Goal: Task Accomplishment & Management: Complete application form

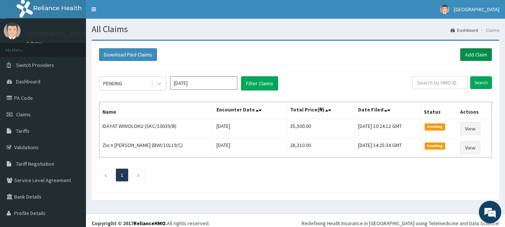
click at [464, 52] on link "Add Claim" at bounding box center [476, 54] width 32 height 13
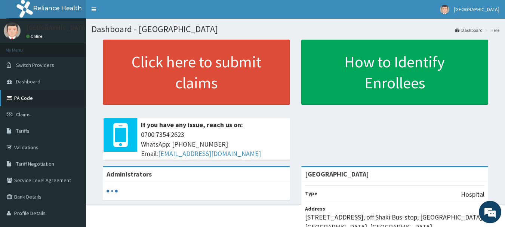
click at [27, 94] on link "PA Code" at bounding box center [43, 98] width 86 height 16
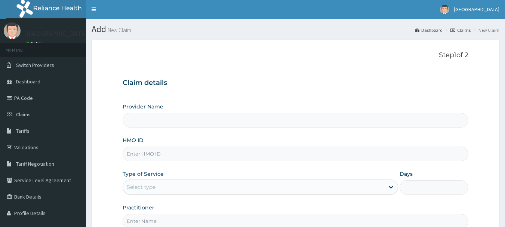
click at [138, 156] on input "HMO ID" at bounding box center [296, 154] width 346 height 15
paste input "PRN/10077/A"
type input "PRN/10077/A"
click at [151, 191] on div "Select type" at bounding box center [141, 186] width 29 height 7
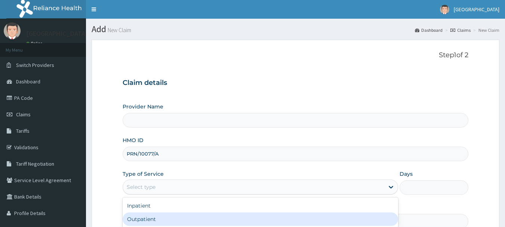
click at [145, 219] on div "Outpatient" at bounding box center [261, 218] width 276 height 13
type input "1"
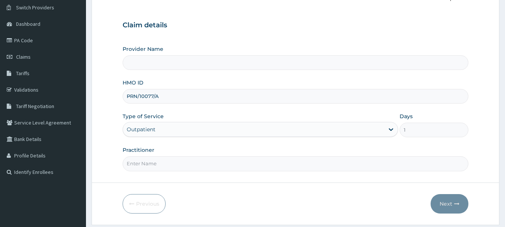
scroll to position [77, 0]
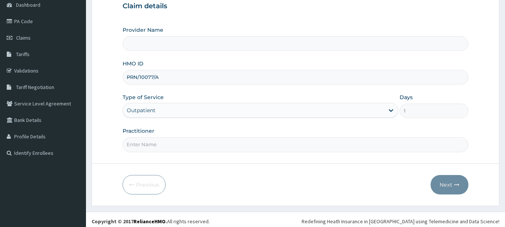
click at [196, 146] on input "Practitioner" at bounding box center [296, 144] width 346 height 15
type input "DR. MALOMO"
click at [448, 179] on button "Next" at bounding box center [450, 184] width 38 height 19
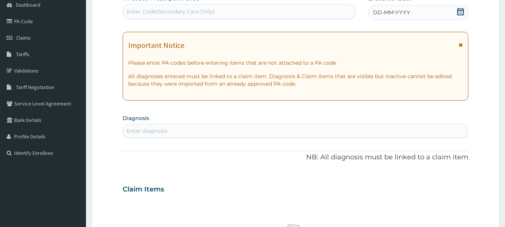
click at [462, 12] on icon at bounding box center [460, 11] width 7 height 7
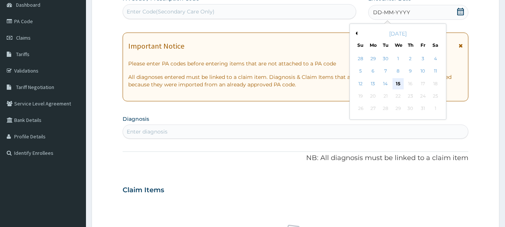
click at [397, 81] on div "15" at bounding box center [398, 83] width 11 height 11
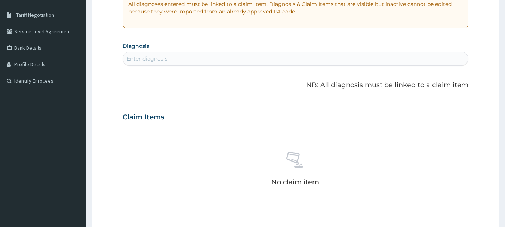
scroll to position [162, 0]
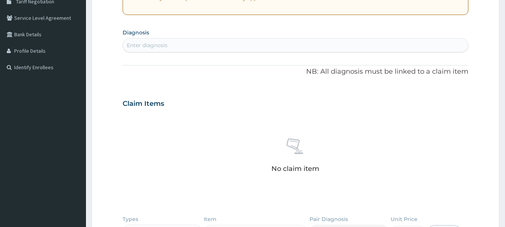
click at [179, 46] on div "Enter diagnosis" at bounding box center [295, 45] width 345 height 12
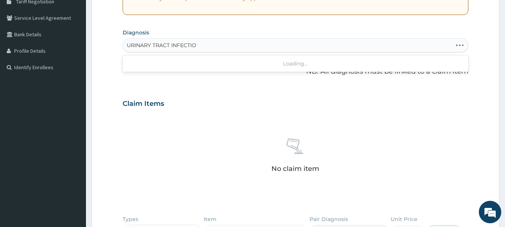
type input "URINARY TRACT INFECTION"
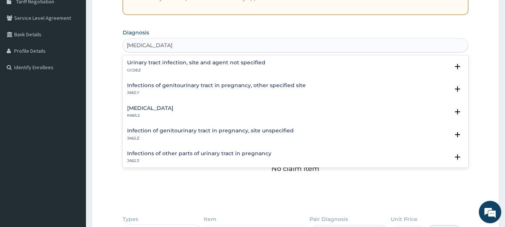
scroll to position [0, 0]
click at [163, 61] on h4 "Urinary tract infection, site and agent not specified" at bounding box center [196, 63] width 138 height 6
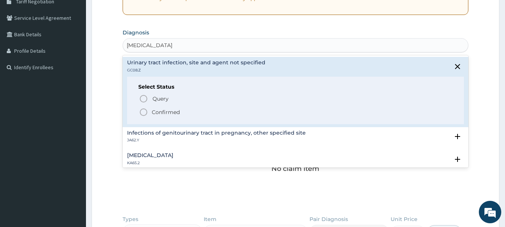
click at [139, 114] on icon "status option filled" at bounding box center [143, 112] width 9 height 9
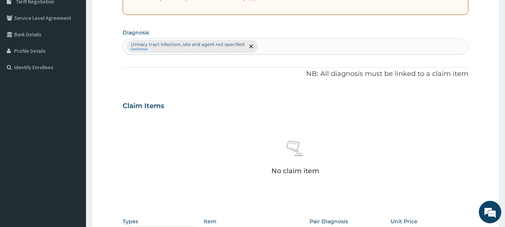
scroll to position [312, 0]
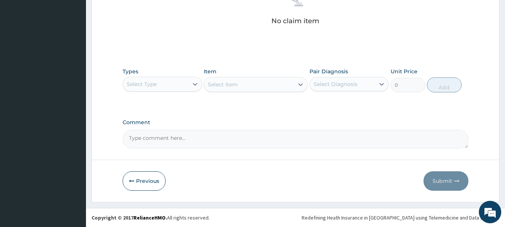
click at [187, 87] on div "Select Type" at bounding box center [155, 84] width 65 height 12
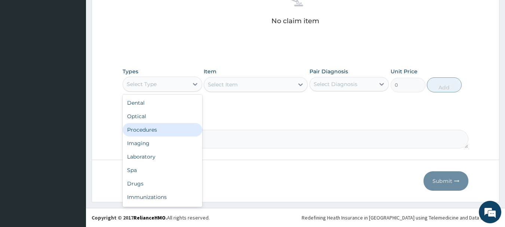
click at [155, 129] on div "Procedures" at bounding box center [163, 129] width 80 height 13
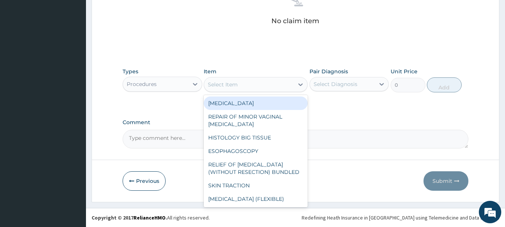
click at [262, 84] on div "Select Item" at bounding box center [249, 85] width 90 height 12
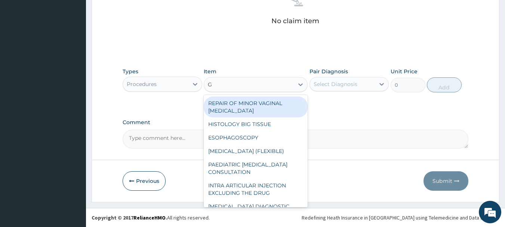
type input "GP"
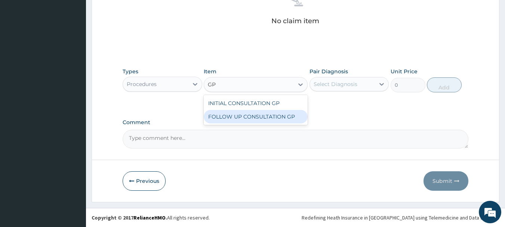
click at [261, 116] on div "FOLLOW UP CONSULTATION GP" at bounding box center [256, 116] width 104 height 13
type input "2000"
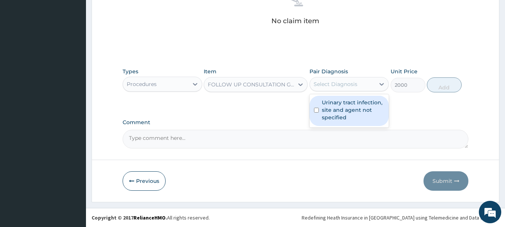
click at [343, 81] on div "Select Diagnosis" at bounding box center [336, 83] width 44 height 7
click at [334, 108] on label "Urinary tract infection, site and agent not specified" at bounding box center [353, 110] width 63 height 22
checkbox input "true"
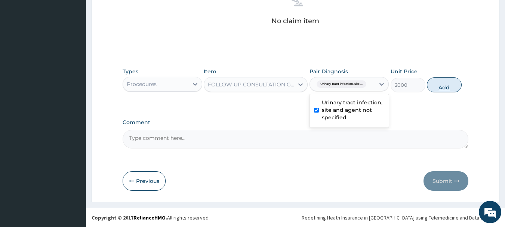
click at [437, 89] on button "Add" at bounding box center [444, 84] width 35 height 15
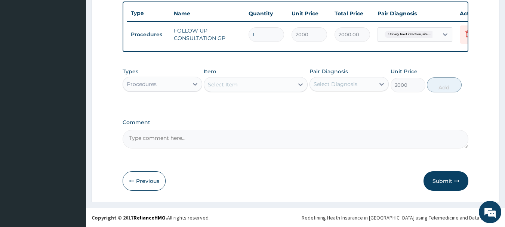
type input "0"
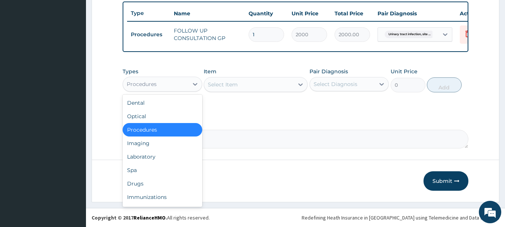
click at [173, 83] on div "Procedures" at bounding box center [155, 84] width 65 height 12
click at [136, 182] on div "Drugs" at bounding box center [163, 183] width 80 height 13
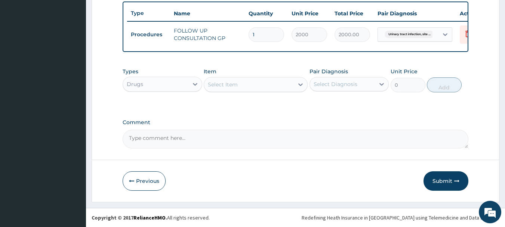
click at [236, 86] on div "Select Item" at bounding box center [223, 84] width 30 height 7
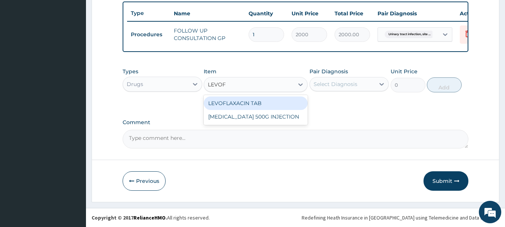
type input "LEVOFL"
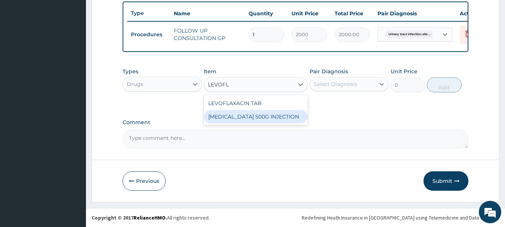
click at [246, 117] on div "LEVOFLOXACIN 500G INJECTION" at bounding box center [256, 116] width 104 height 13
type input "1800"
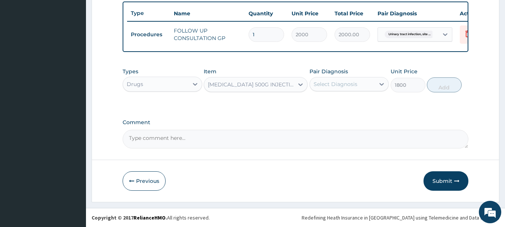
click at [326, 86] on div "Select Diagnosis" at bounding box center [336, 83] width 44 height 7
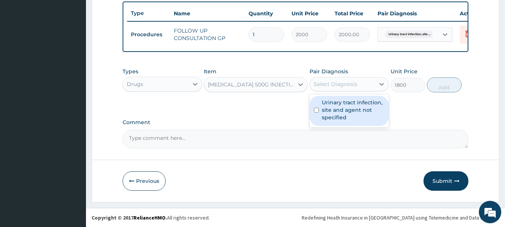
click at [329, 107] on label "Urinary tract infection, site and agent not specified" at bounding box center [353, 110] width 63 height 22
checkbox input "true"
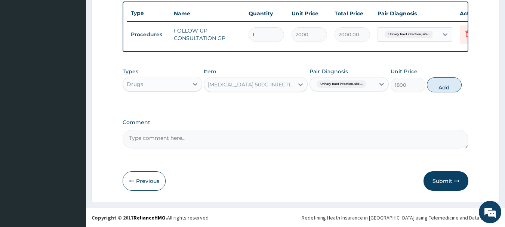
click at [443, 85] on button "Add" at bounding box center [444, 84] width 35 height 15
type input "0"
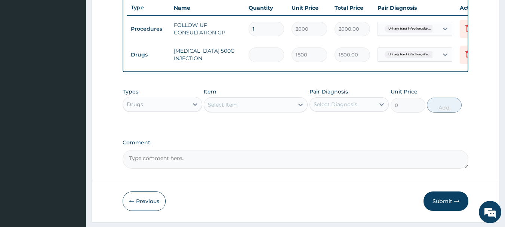
type input "0.00"
type input "3"
type input "5400.00"
type input "3"
click at [217, 108] on div "Select Item" at bounding box center [223, 104] width 30 height 7
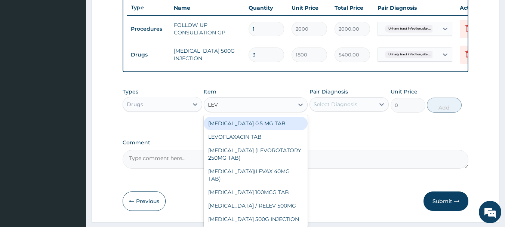
type input "LEVO"
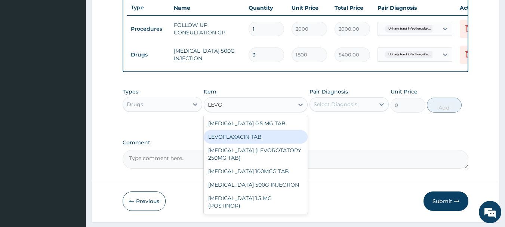
click at [234, 144] on div "LEVOFLAXACIN TAB" at bounding box center [256, 136] width 104 height 13
type input "190"
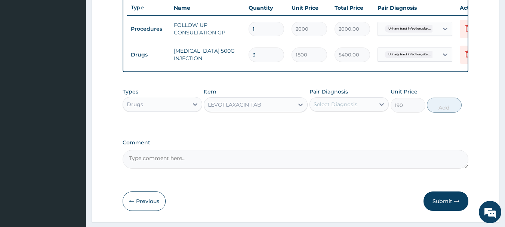
click at [330, 108] on div "Select Diagnosis" at bounding box center [336, 104] width 44 height 7
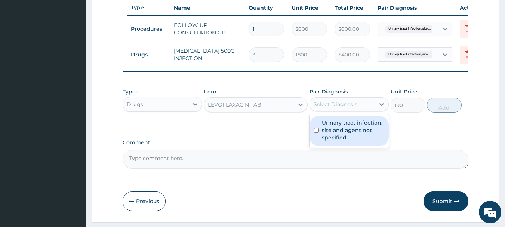
click at [330, 126] on label "Urinary tract infection, site and agent not specified" at bounding box center [353, 130] width 63 height 22
checkbox input "true"
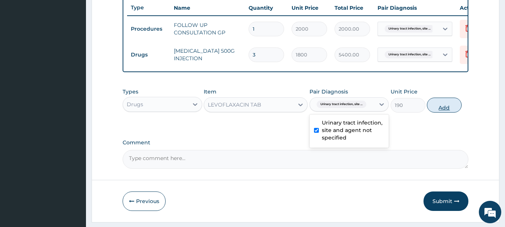
click at [437, 109] on button "Add" at bounding box center [444, 105] width 35 height 15
type input "0"
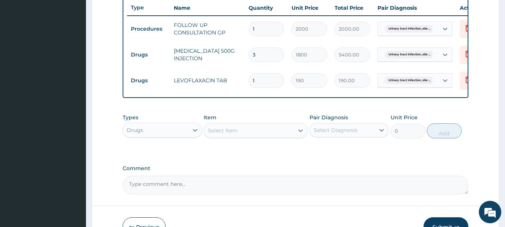
type input "0.00"
type input "7"
type input "1330.00"
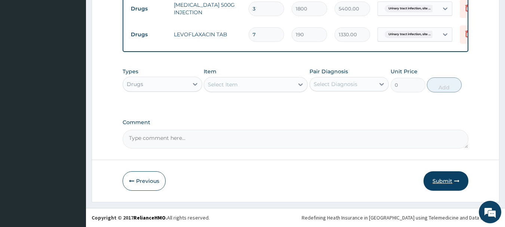
type input "7"
click at [432, 179] on button "Submit" at bounding box center [446, 180] width 45 height 19
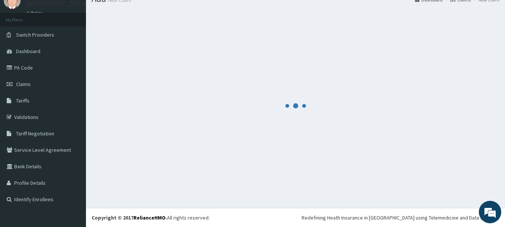
scroll to position [30, 0]
